Goal: Use online tool/utility: Utilize a website feature to perform a specific function

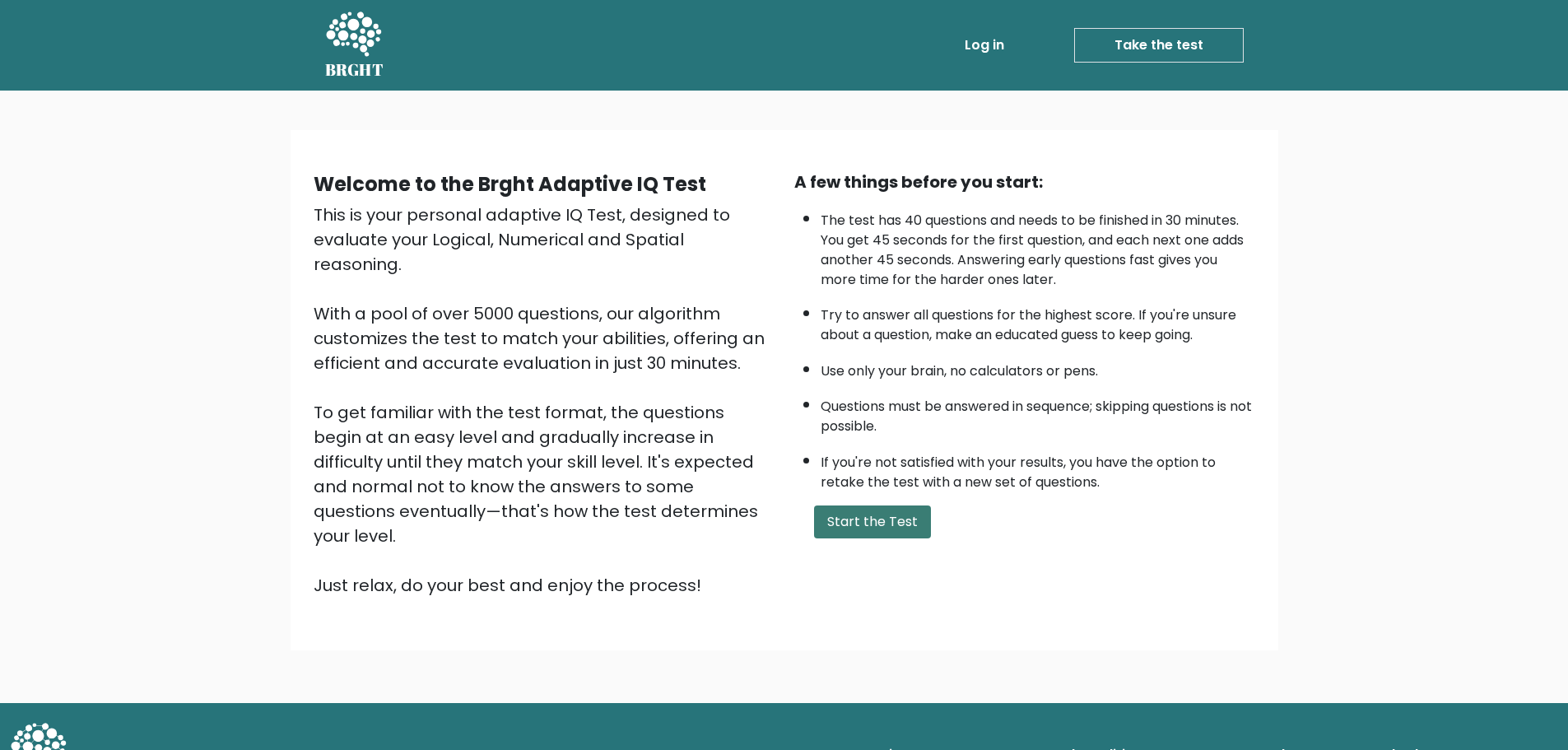
click at [873, 527] on button "Start the Test" at bounding box center [873, 522] width 117 height 33
click at [874, 521] on button "Start the Test" at bounding box center [873, 522] width 117 height 33
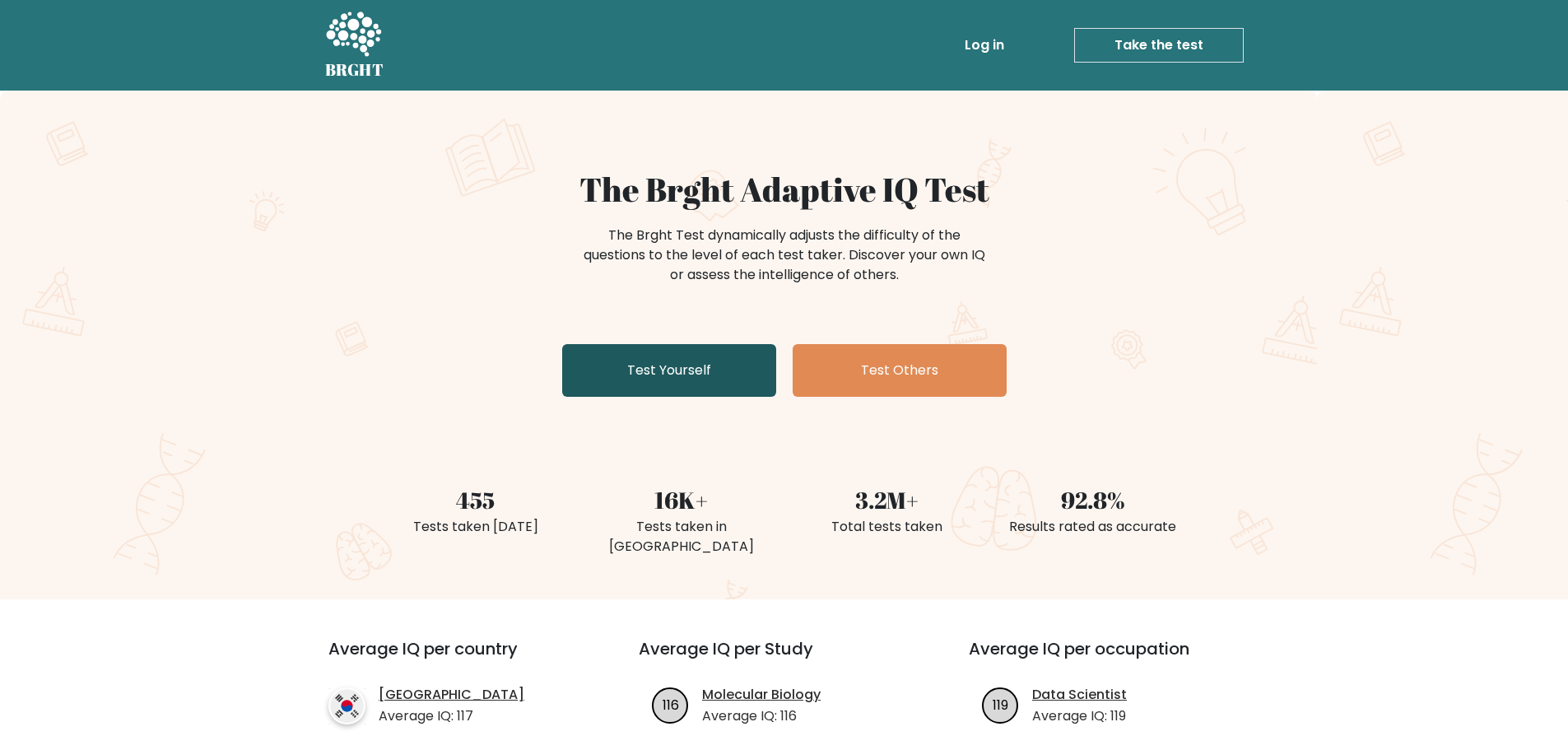
click at [708, 377] on link "Test Yourself" at bounding box center [669, 371] width 214 height 53
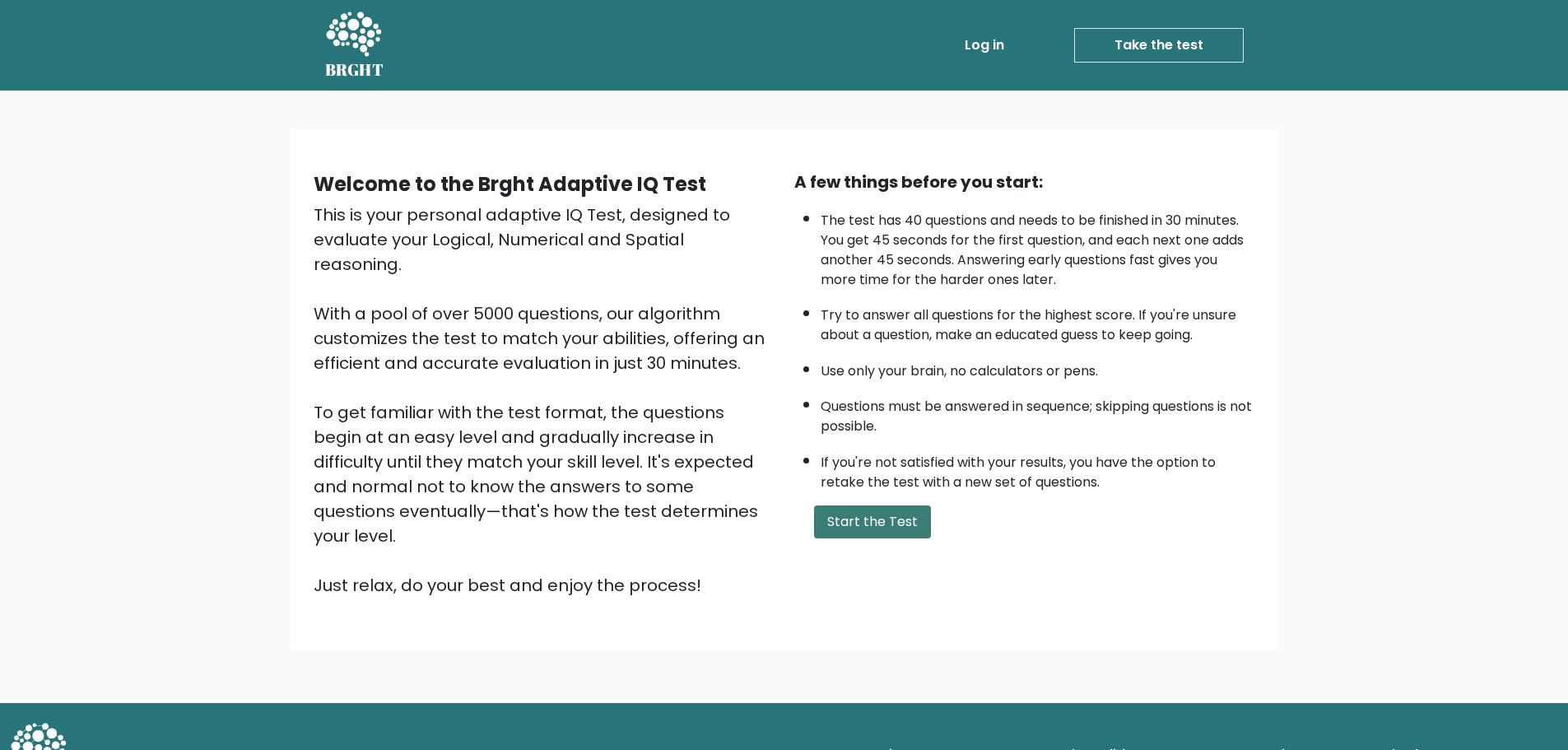
click at [896, 520] on button "Start the Test" at bounding box center [873, 522] width 117 height 33
